Goal: Transaction & Acquisition: Purchase product/service

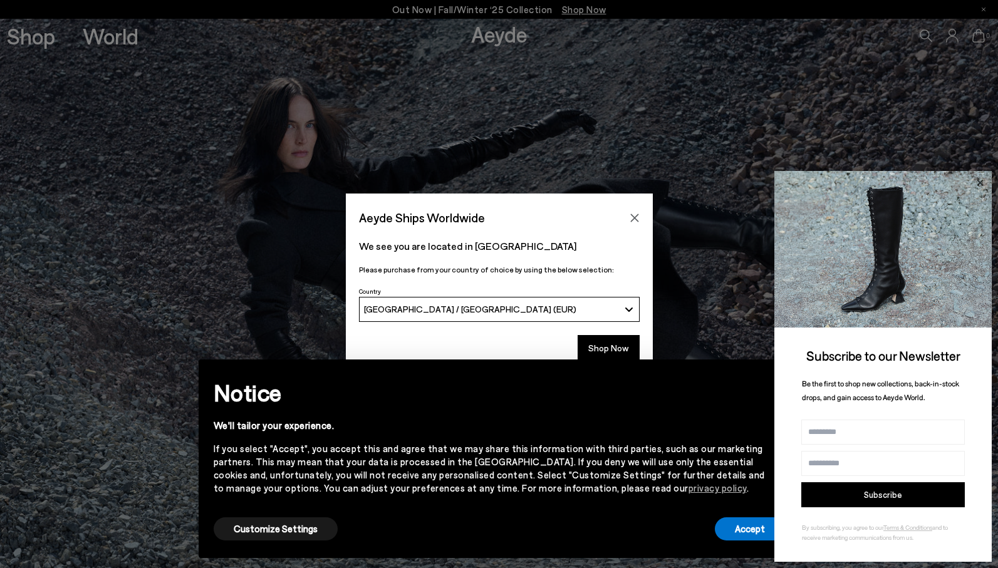
click at [984, 184] on icon at bounding box center [980, 183] width 16 height 16
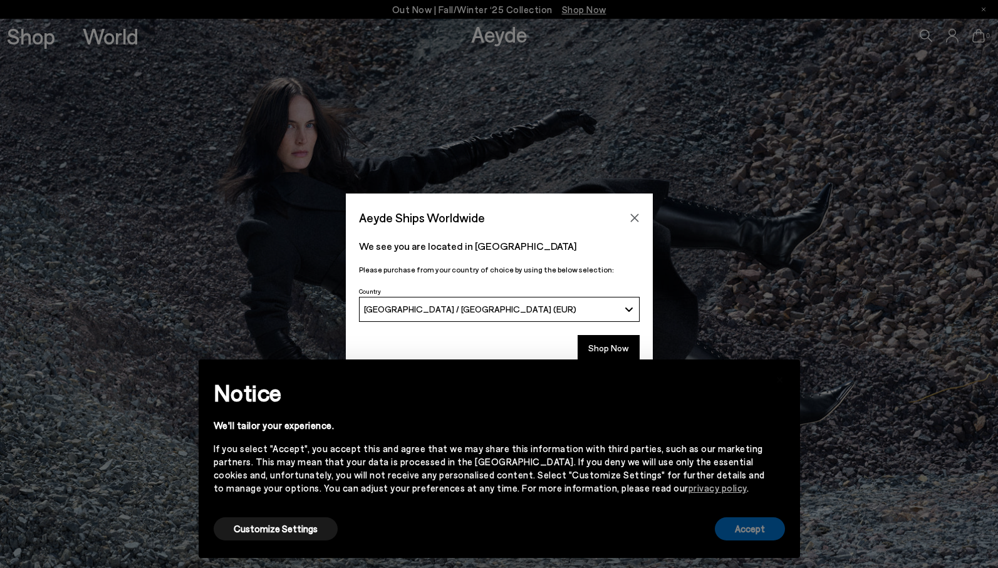
click at [744, 528] on button "Accept" at bounding box center [750, 529] width 70 height 23
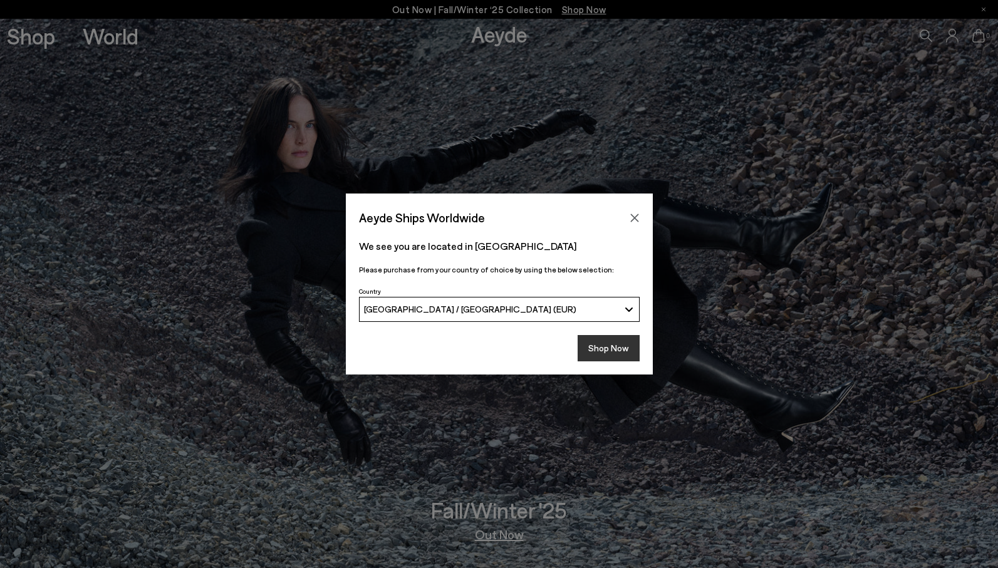
click at [612, 344] on button "Shop Now" at bounding box center [609, 348] width 62 height 26
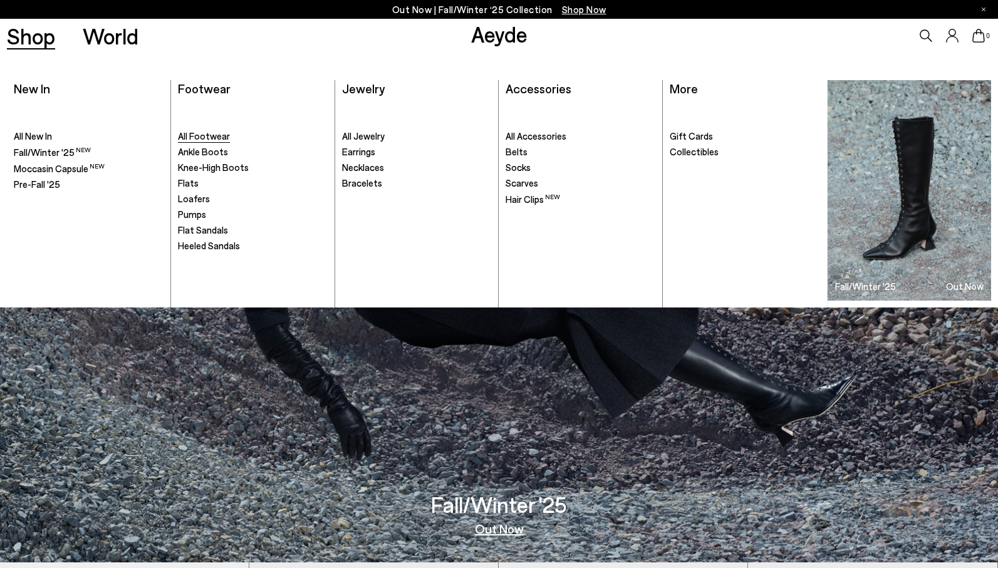
scroll to position [8, 0]
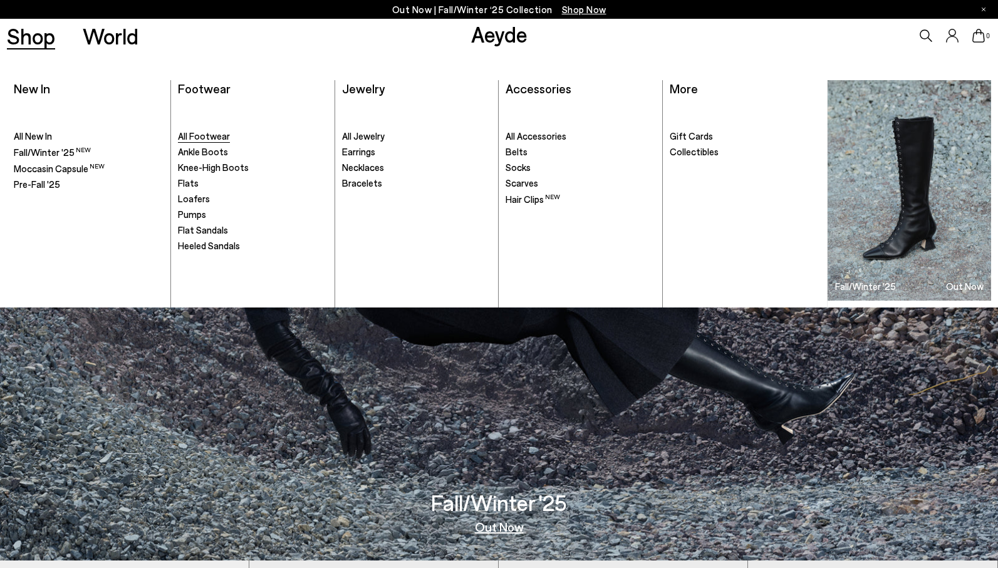
click at [199, 138] on span "All Footwear" at bounding box center [204, 135] width 52 height 11
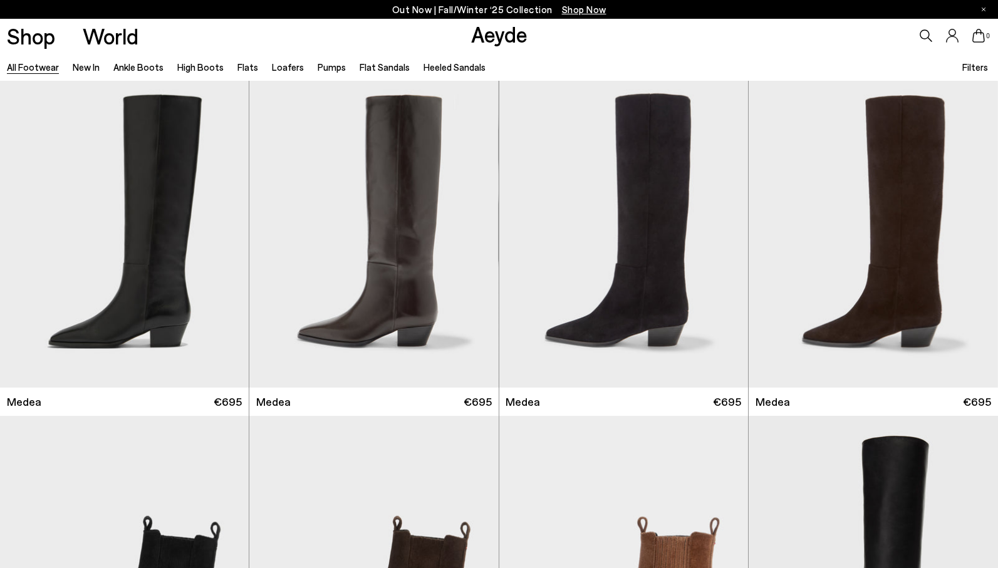
scroll to position [6, 0]
click at [976, 68] on span "Filters" at bounding box center [975, 66] width 26 height 11
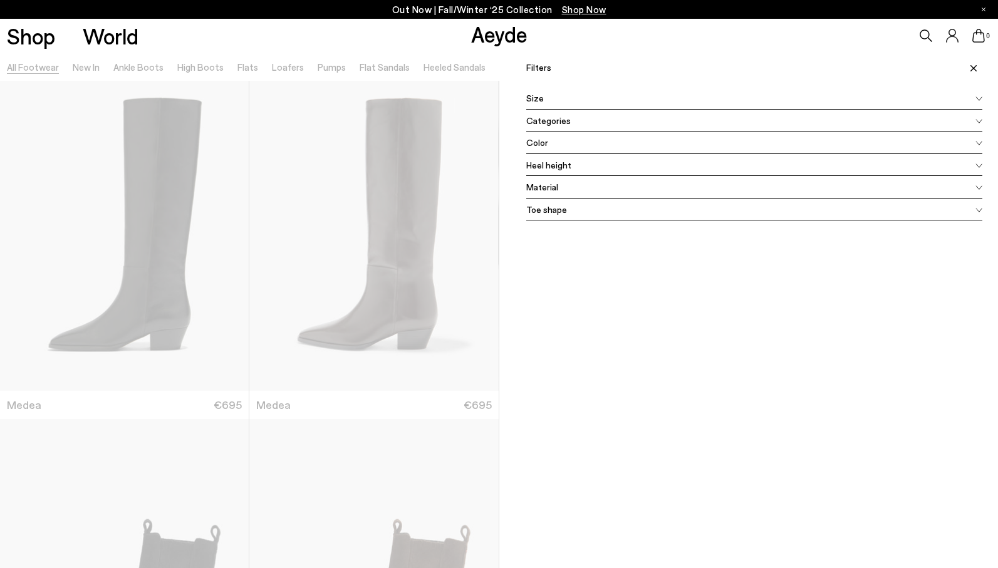
click at [531, 96] on span "Size" at bounding box center [535, 97] width 18 height 13
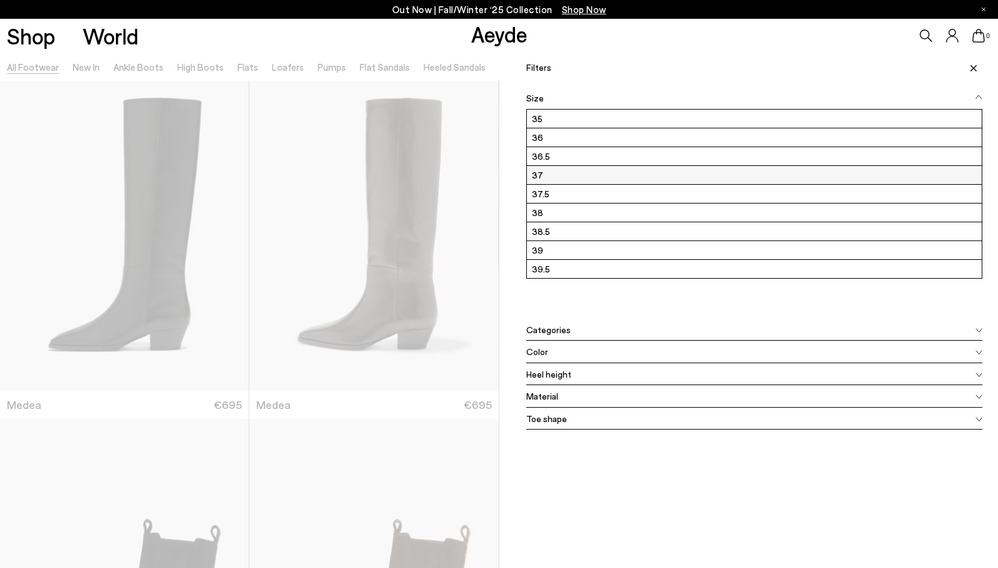
click at [540, 176] on label "37" at bounding box center [755, 175] width 456 height 18
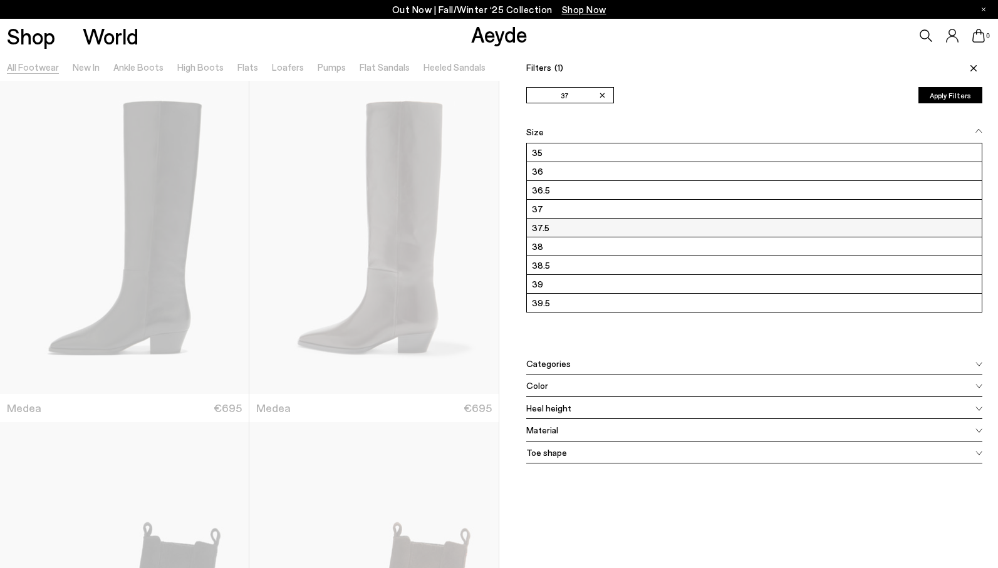
click at [545, 231] on label "37.5" at bounding box center [755, 228] width 456 height 18
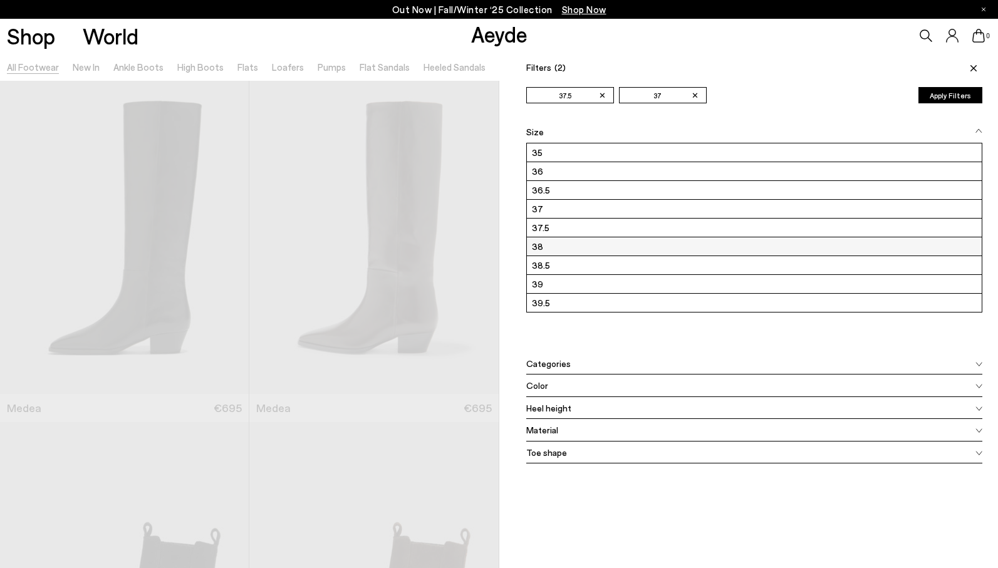
click at [542, 250] on label "38" at bounding box center [755, 246] width 456 height 18
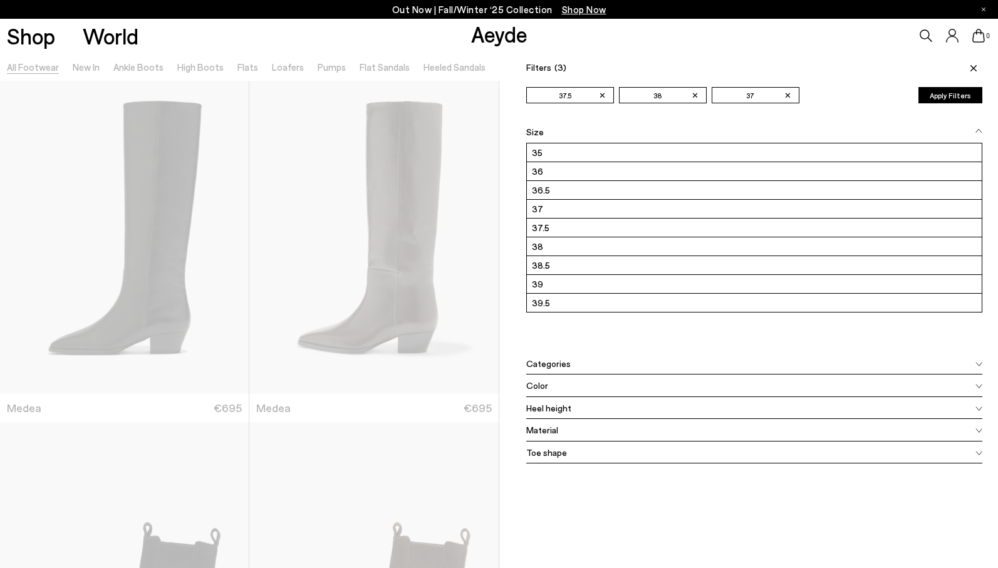
click at [591, 343] on div "Size 35 36 36.5 37 37.5 38 38.5" at bounding box center [754, 237] width 457 height 232
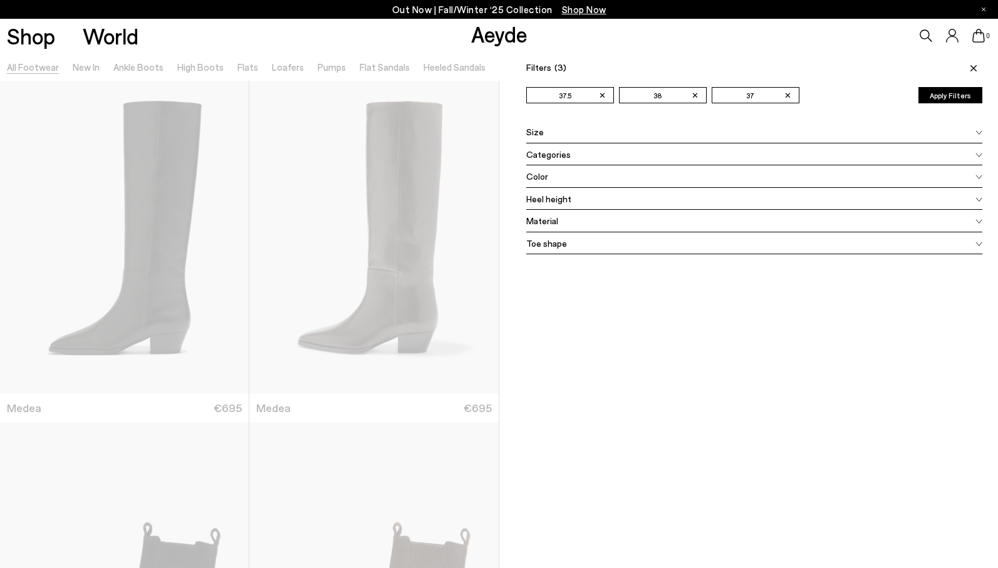
click at [946, 96] on button "Apply Filters" at bounding box center [951, 95] width 64 height 16
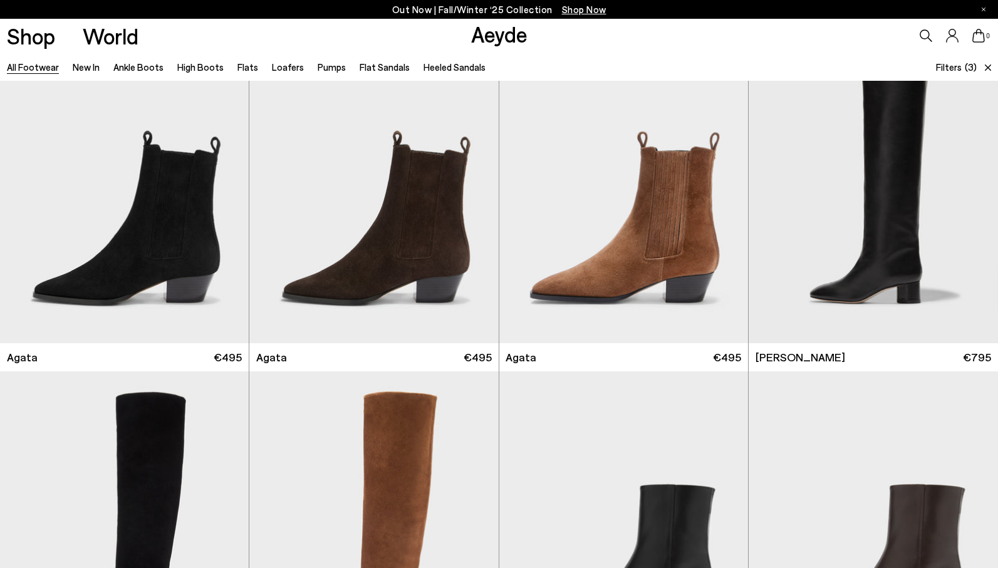
scroll to position [393, 0]
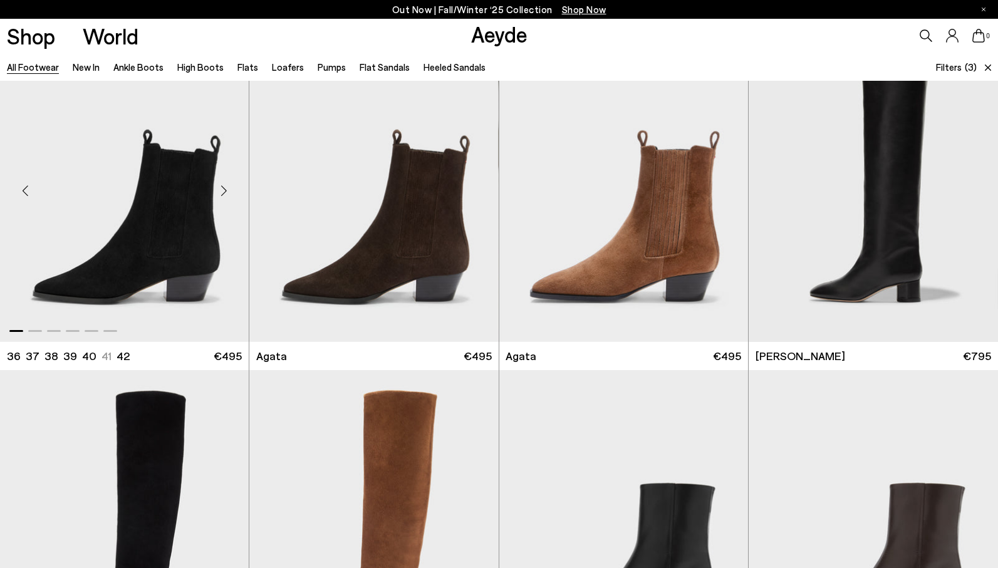
click at [227, 189] on div "Next slide" at bounding box center [224, 191] width 38 height 38
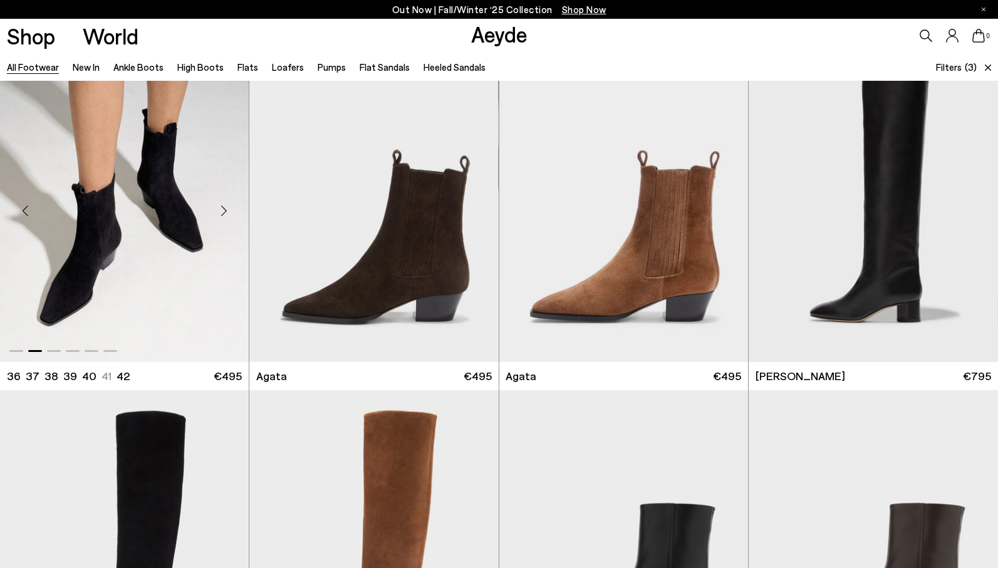
scroll to position [365, 0]
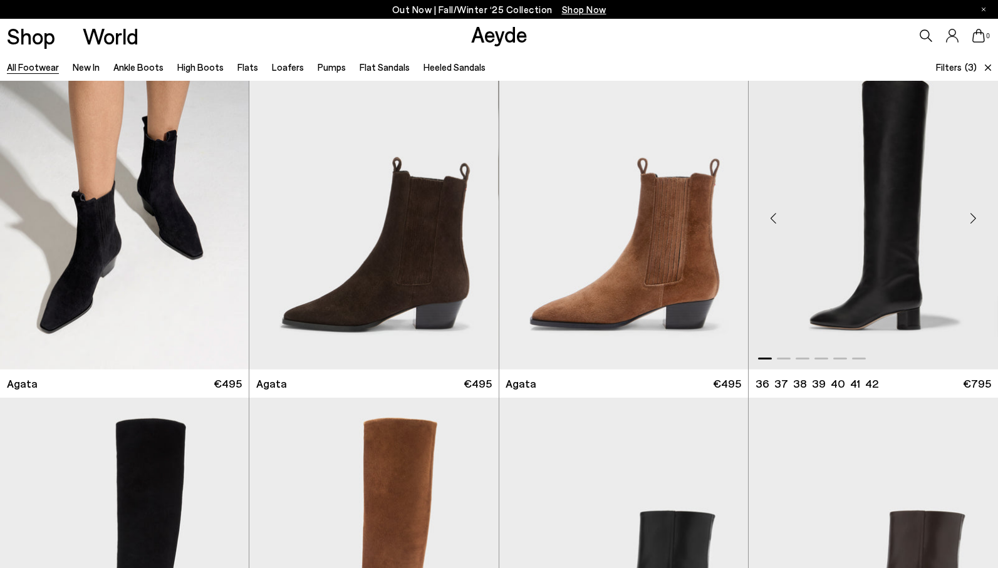
click at [973, 218] on div "Next slide" at bounding box center [973, 218] width 38 height 38
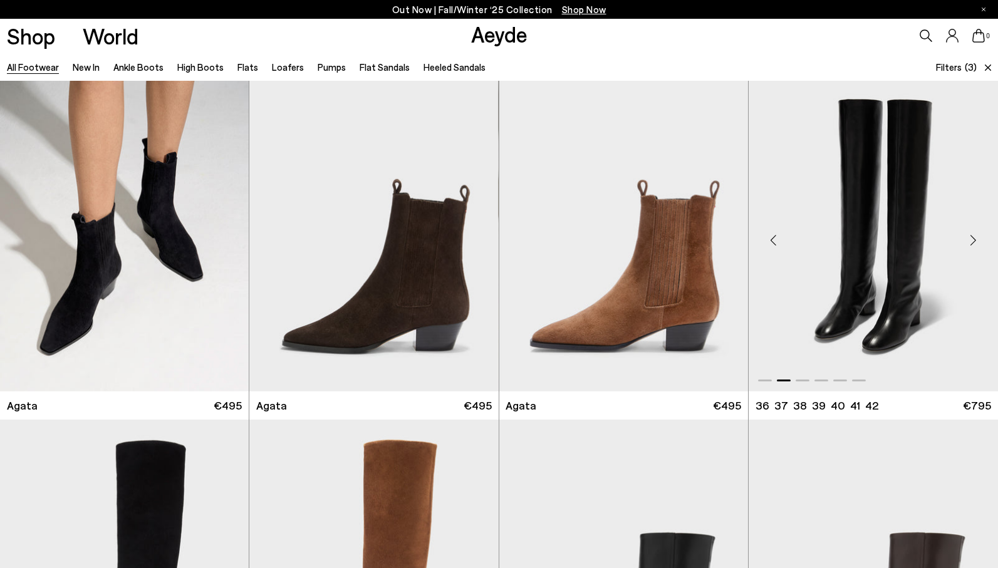
scroll to position [321, 0]
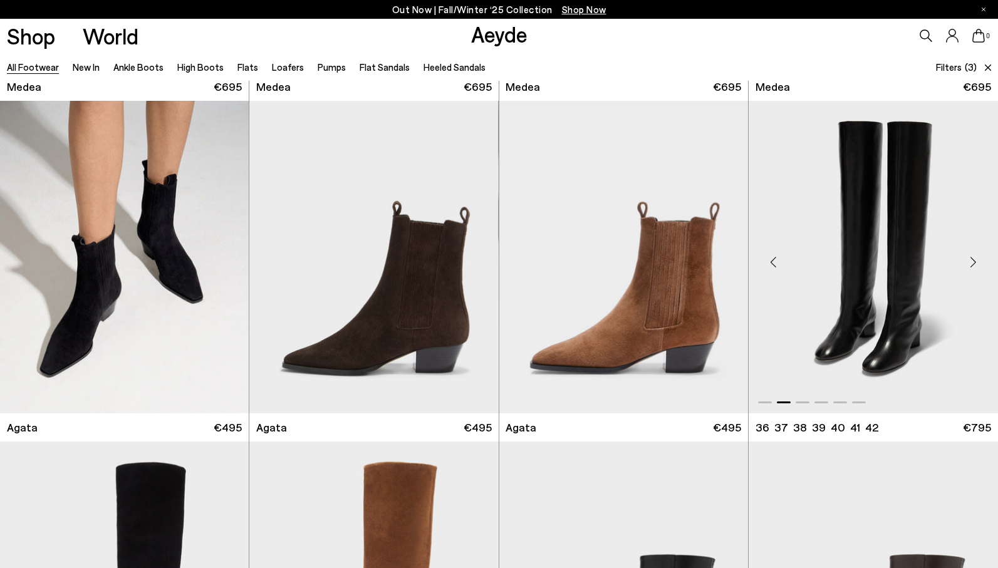
click at [971, 265] on div "Next slide" at bounding box center [973, 262] width 38 height 38
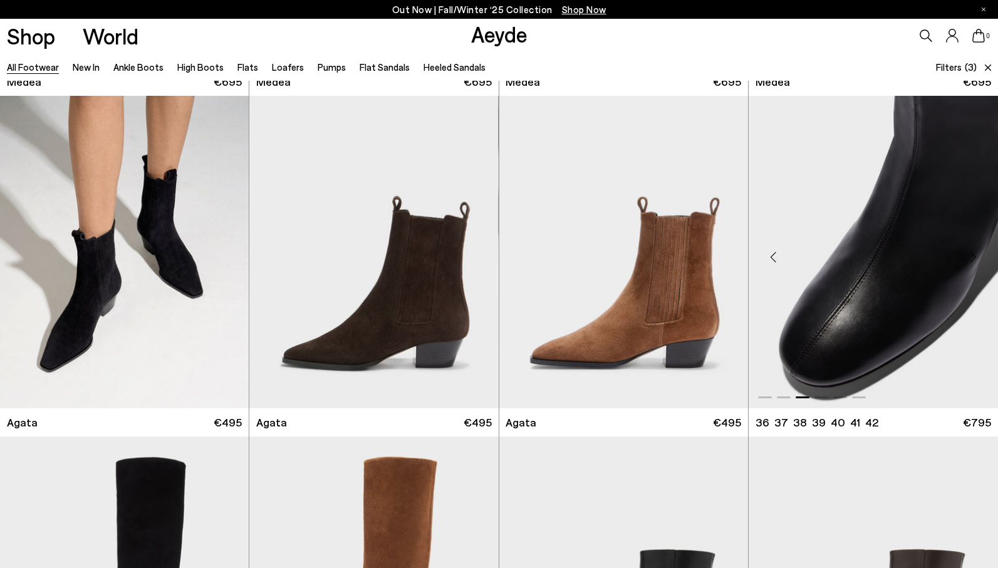
scroll to position [328, 0]
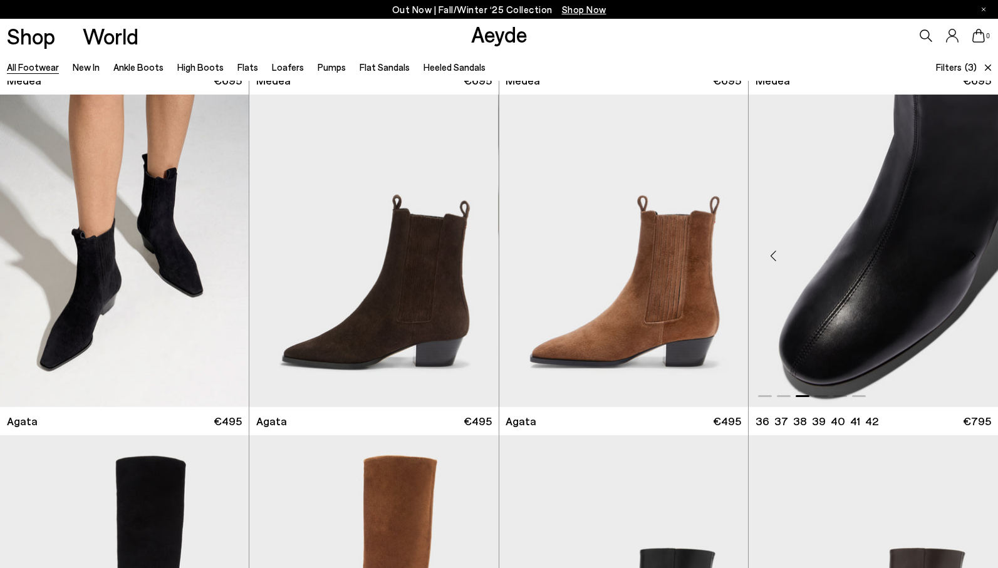
click at [778, 258] on div "Previous slide" at bounding box center [774, 256] width 38 height 38
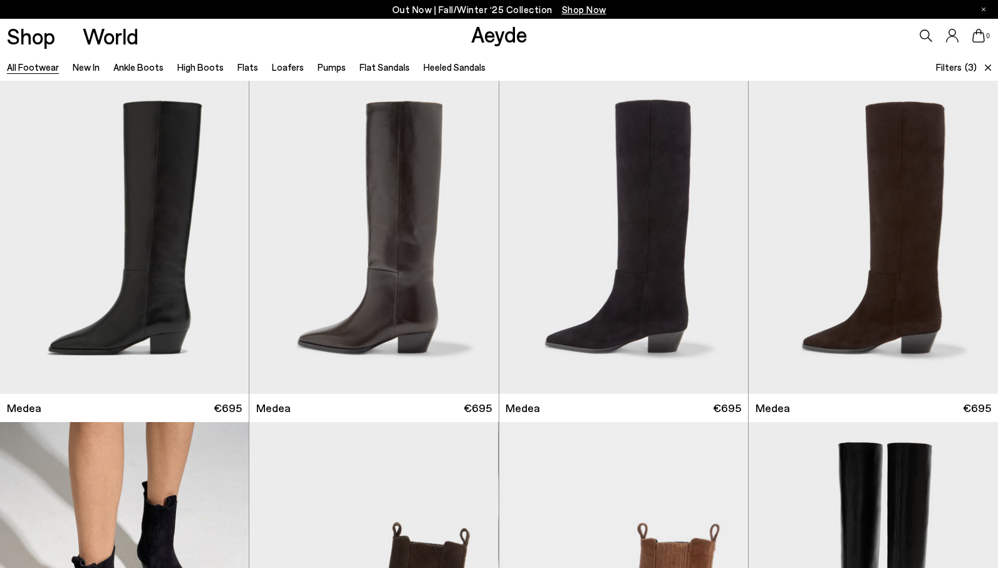
scroll to position [0, 0]
click at [724, 242] on div "Next slide" at bounding box center [723, 243] width 38 height 38
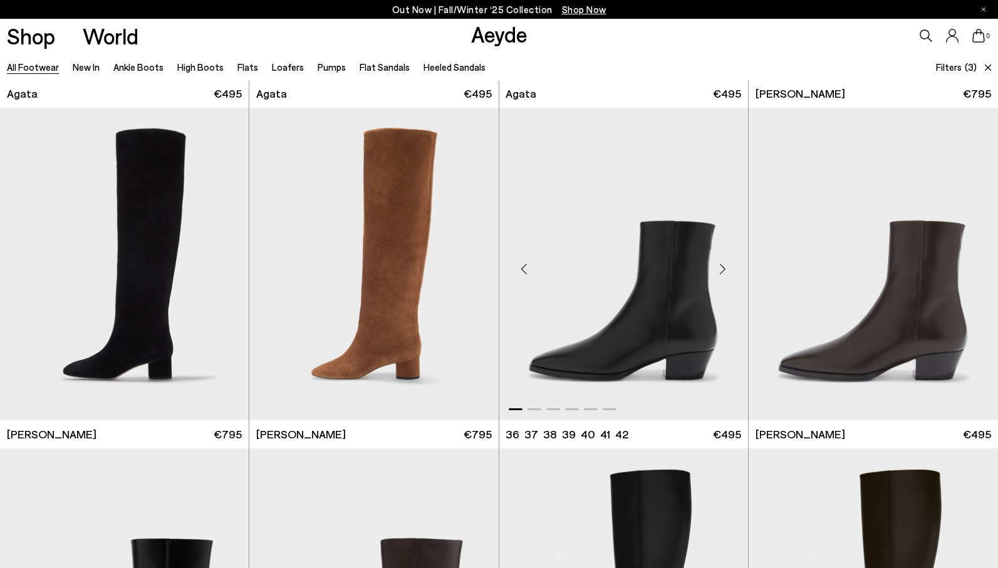
scroll to position [664, 0]
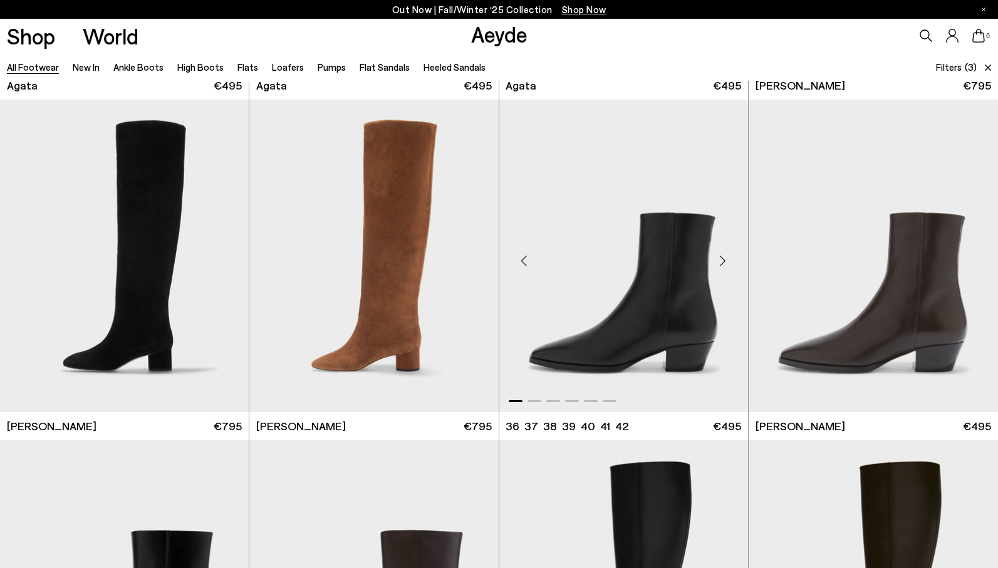
click at [724, 264] on div "Next slide" at bounding box center [723, 261] width 38 height 38
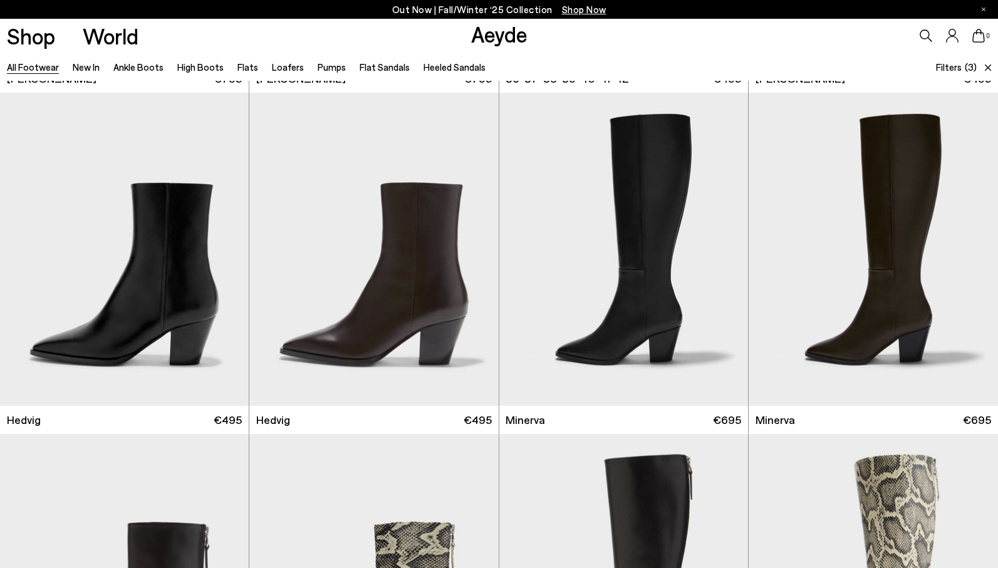
scroll to position [1014, 0]
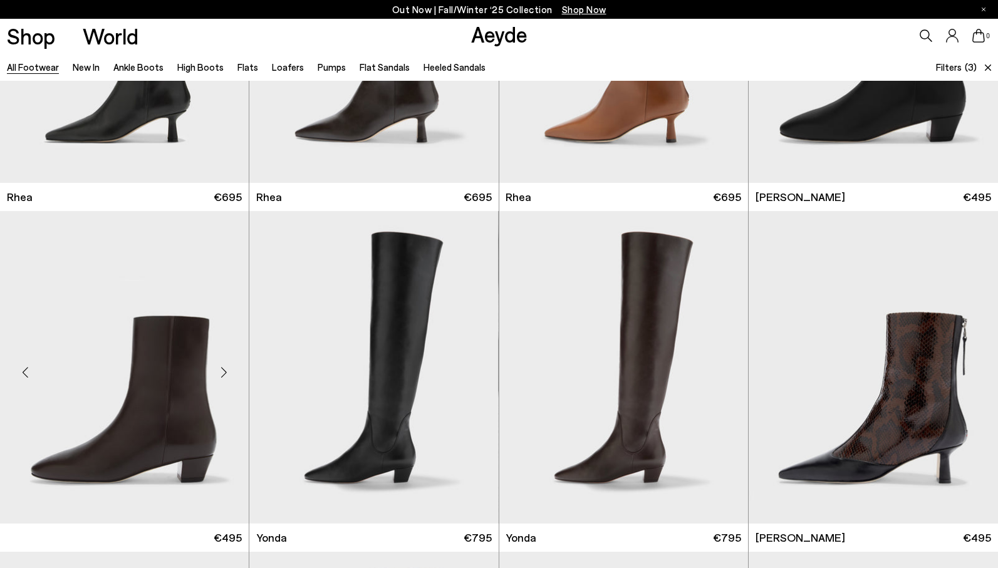
scroll to position [2947, 0]
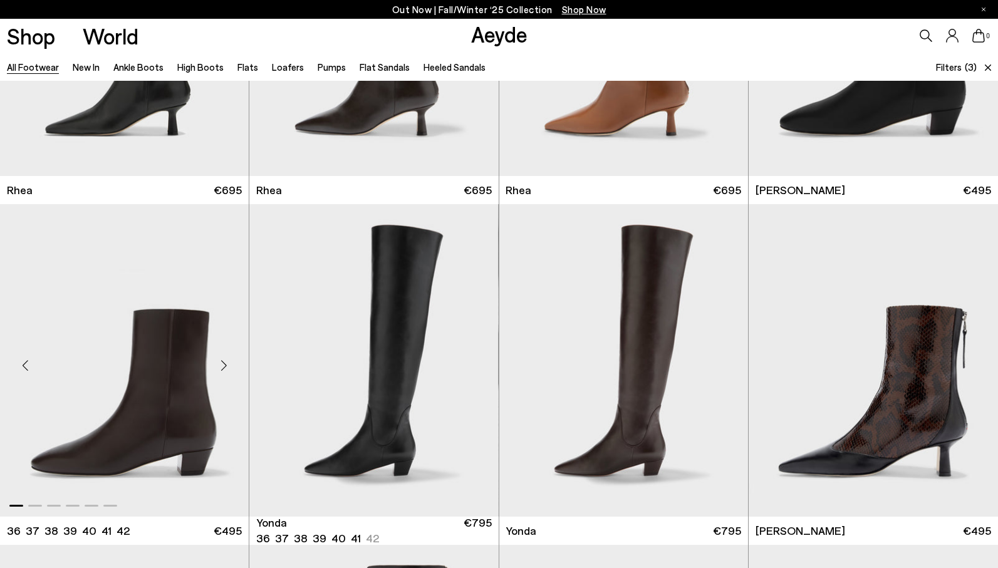
click at [228, 361] on div "Next slide" at bounding box center [224, 366] width 38 height 38
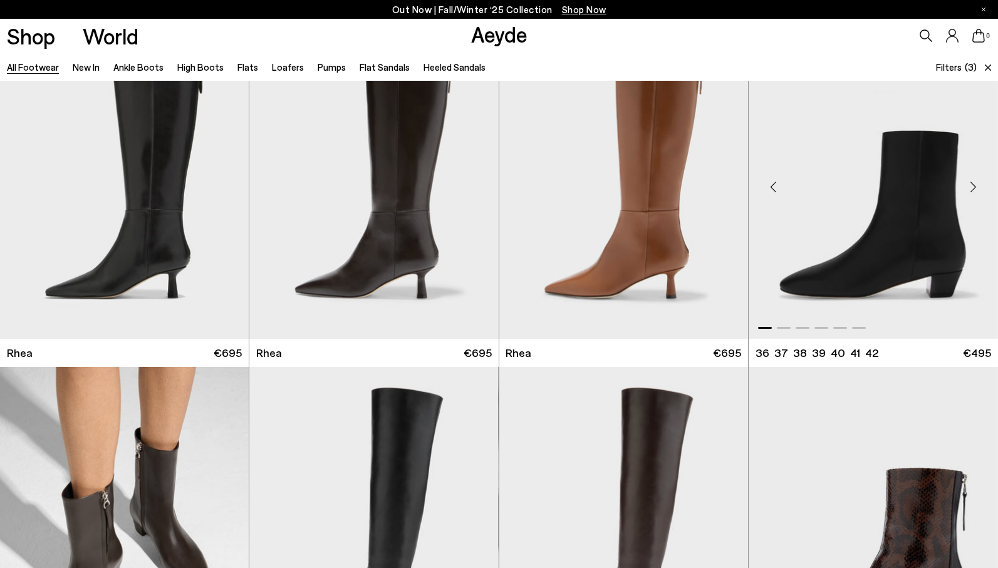
scroll to position [2725, 0]
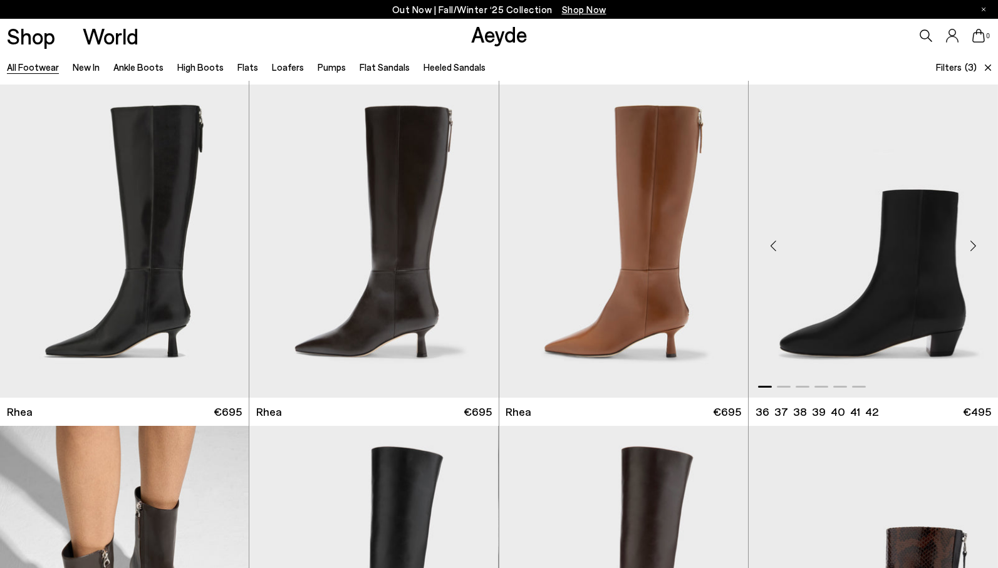
click at [973, 248] on div "Next slide" at bounding box center [973, 246] width 38 height 38
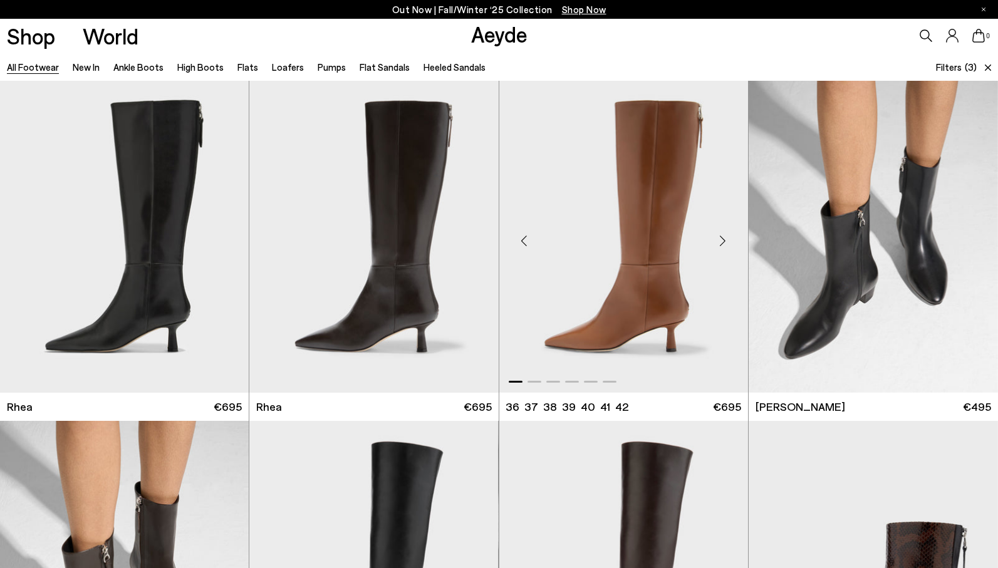
scroll to position [2732, 1]
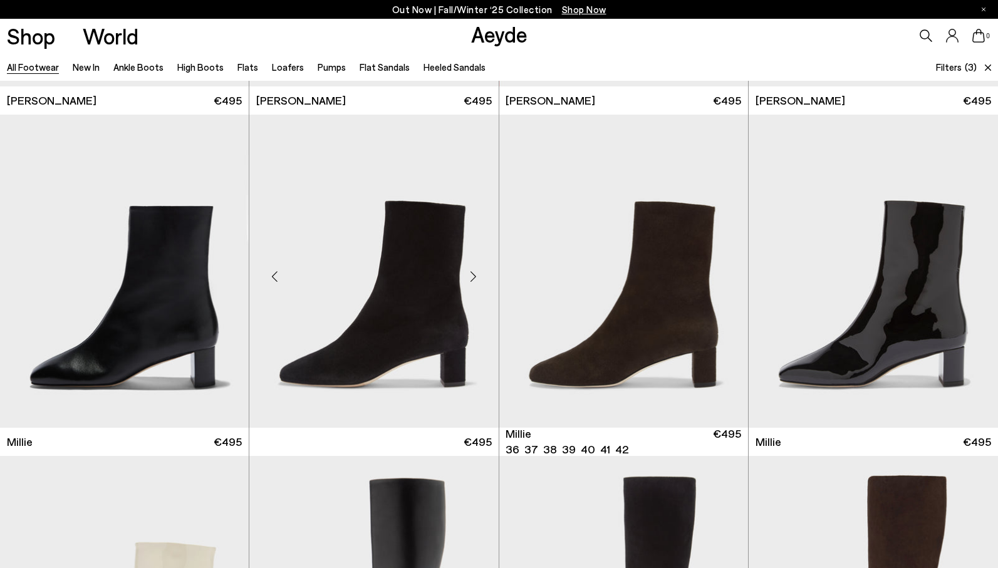
scroll to position [5765, 1]
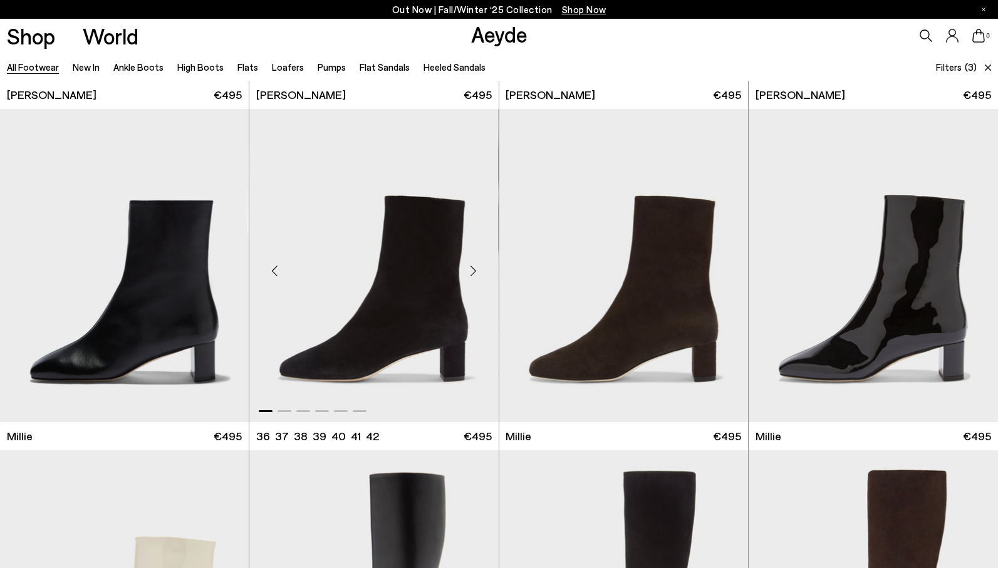
click at [473, 269] on div "Next slide" at bounding box center [474, 271] width 38 height 38
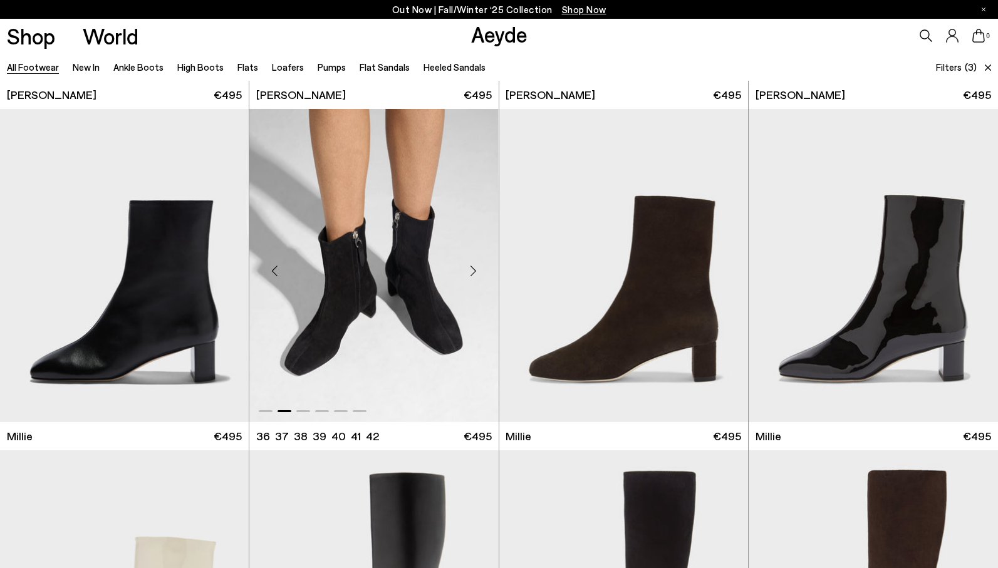
scroll to position [5774, 0]
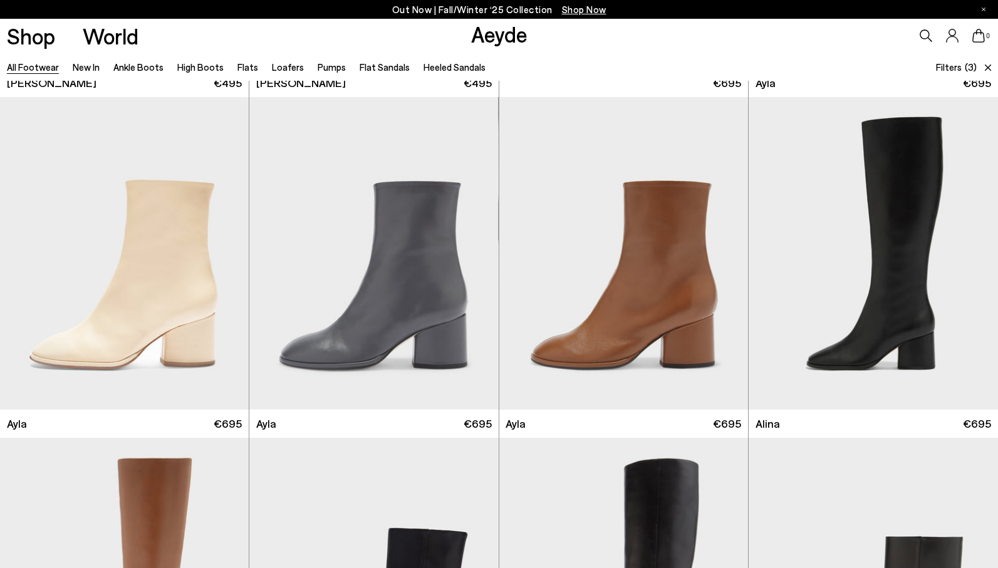
scroll to position [6790, 0]
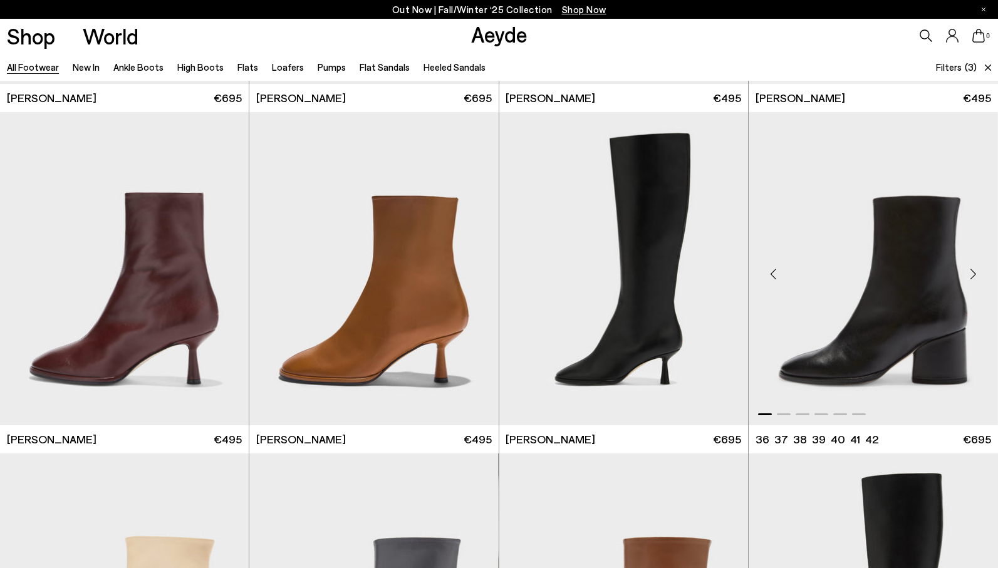
click at [972, 266] on div "Next slide" at bounding box center [973, 274] width 38 height 38
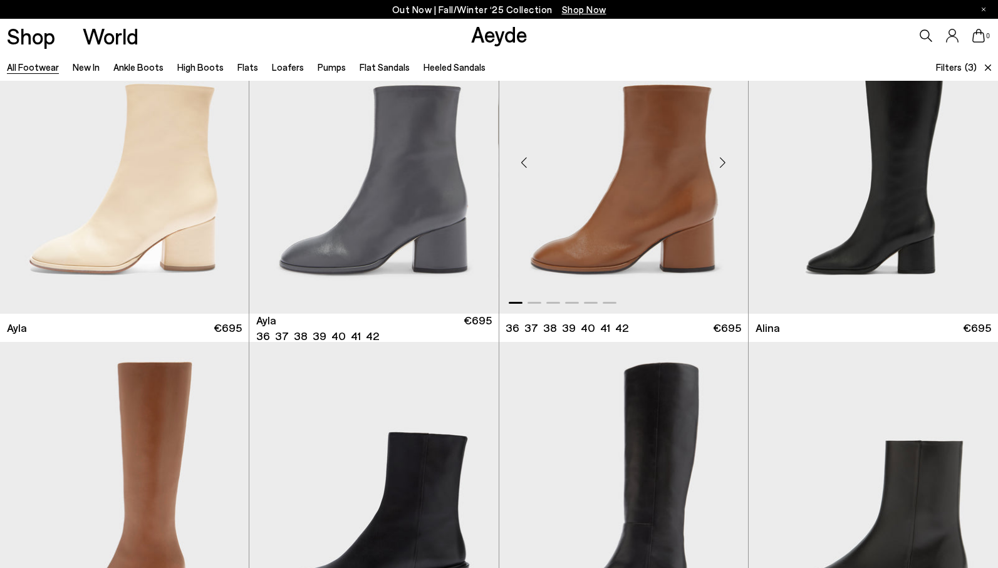
scroll to position [7517, 0]
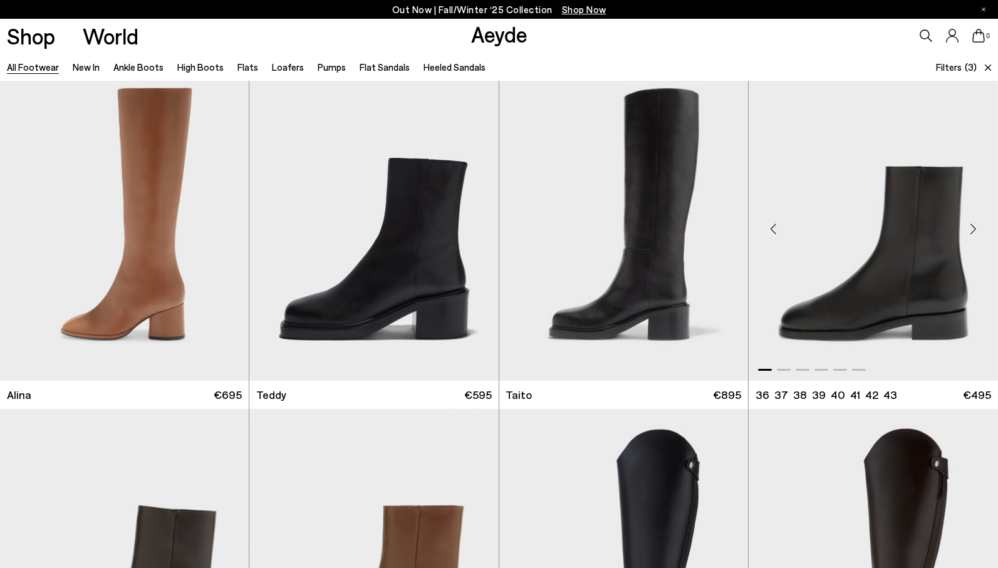
click at [974, 229] on div "Next slide" at bounding box center [973, 230] width 38 height 38
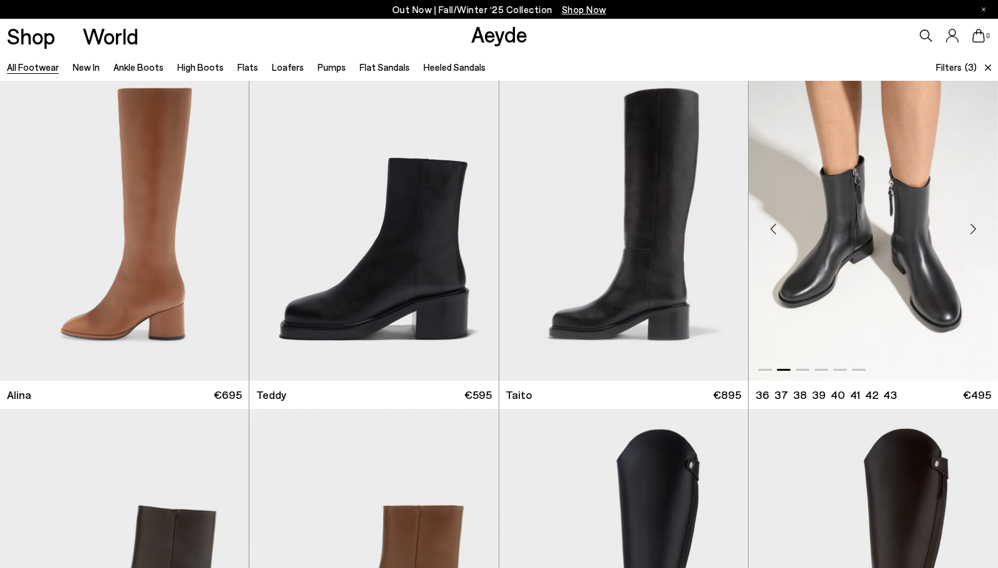
scroll to position [7522, 0]
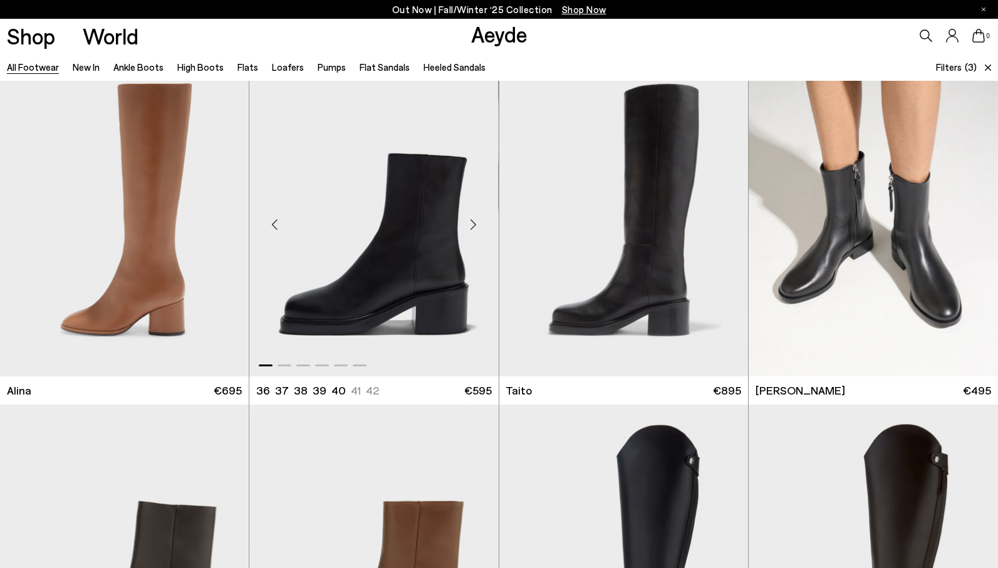
click at [475, 219] on div "Next slide" at bounding box center [474, 225] width 38 height 38
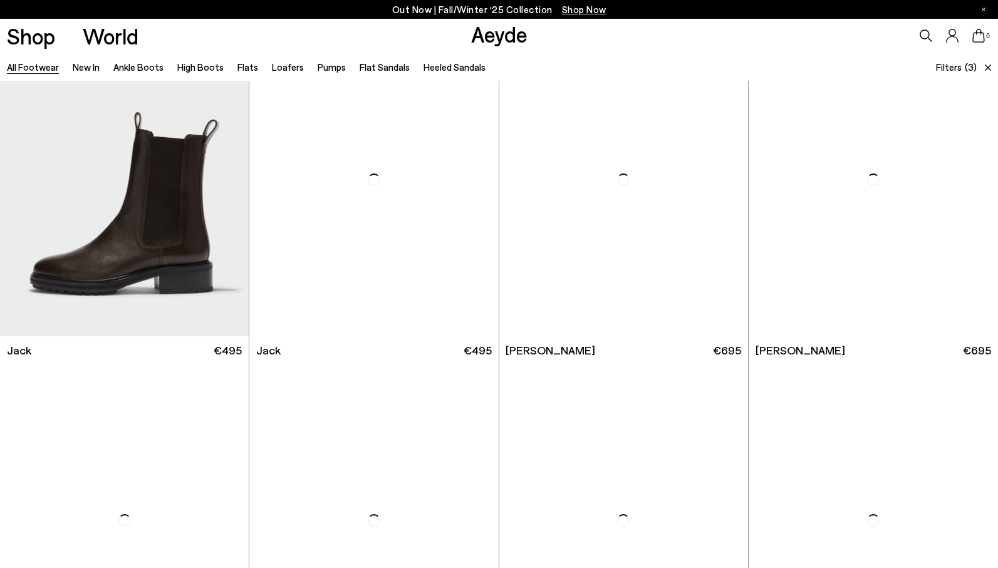
scroll to position [8586, 0]
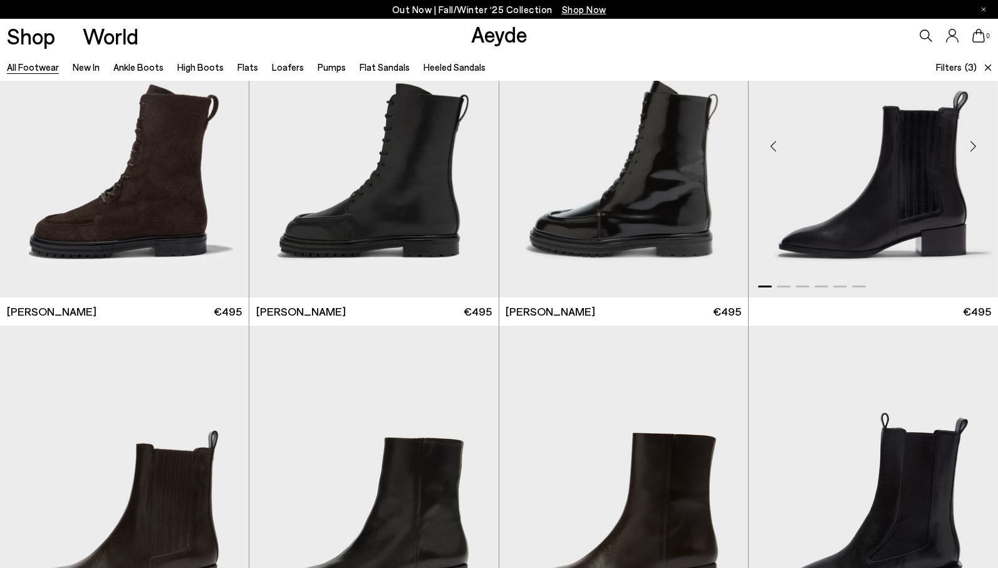
scroll to position [9278, 0]
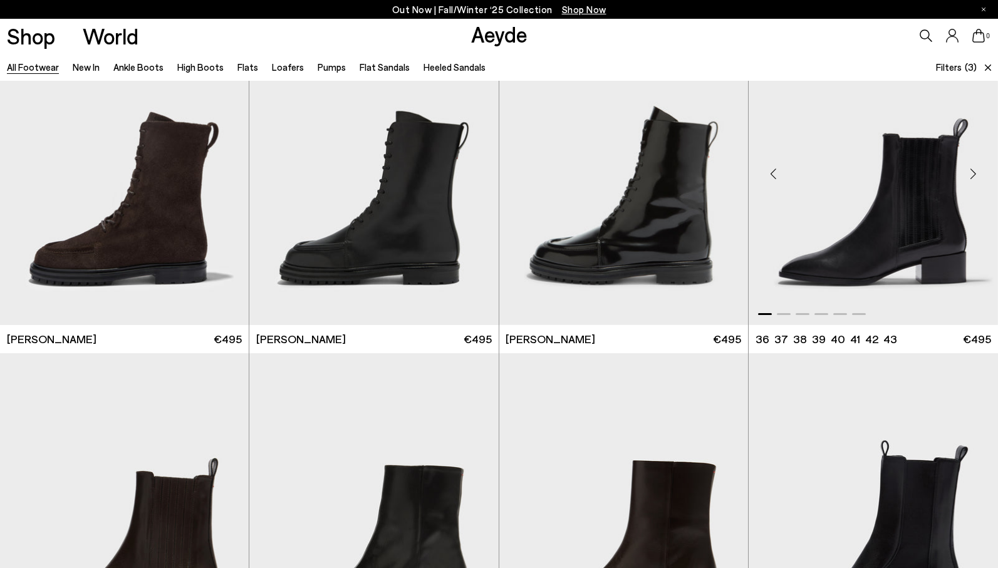
click at [976, 169] on div "Next slide" at bounding box center [973, 174] width 38 height 38
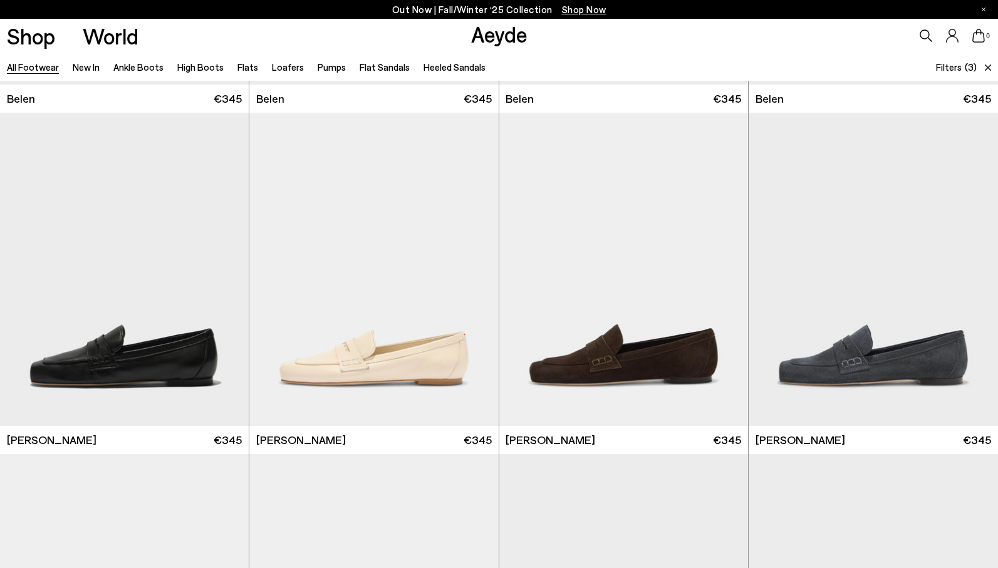
scroll to position [11262, 0]
